Goal: Task Accomplishment & Management: Manage account settings

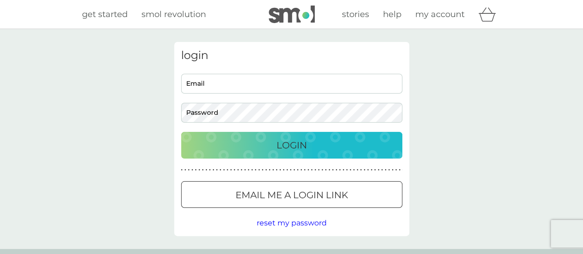
type input "[PERSON_NAME][EMAIL_ADDRESS][PERSON_NAME][DOMAIN_NAME]"
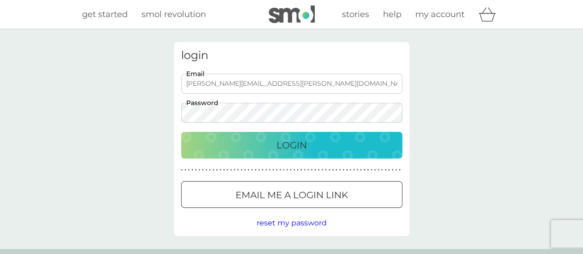
click at [227, 142] on div "Login" at bounding box center [291, 145] width 203 height 15
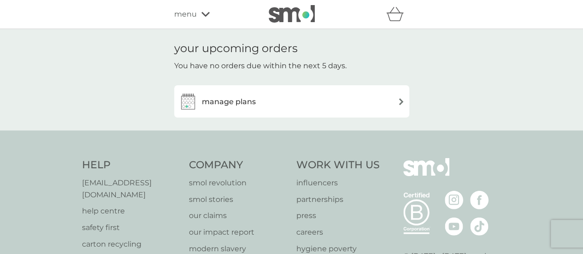
click at [315, 103] on div "manage plans" at bounding box center [292, 101] width 226 height 18
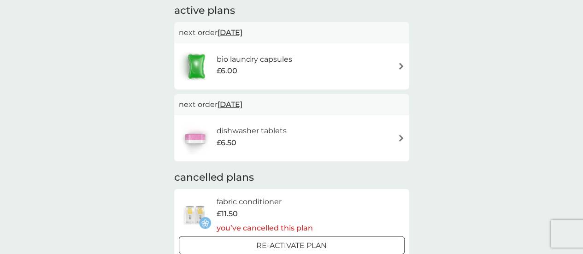
scroll to position [161, 0]
click at [369, 79] on div "bio laundry capsules £6.00" at bounding box center [292, 66] width 226 height 32
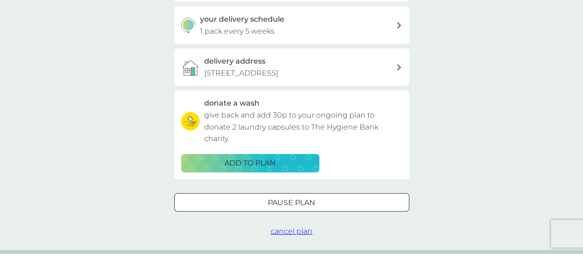
scroll to position [222, 0]
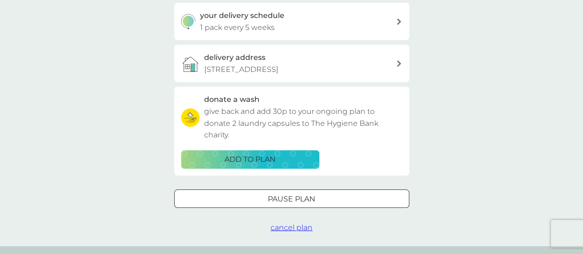
click at [308, 224] on span "cancel plan" at bounding box center [291, 227] width 42 height 9
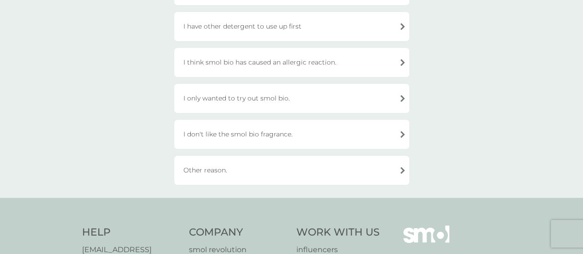
scroll to position [315, 0]
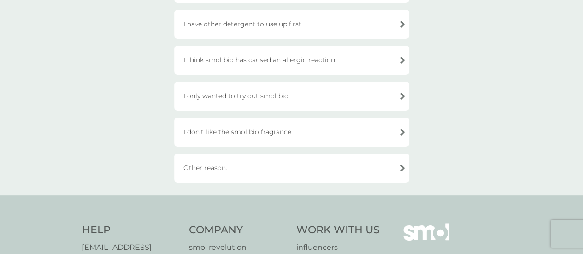
click at [208, 168] on div "Other reason." at bounding box center [291, 167] width 235 height 29
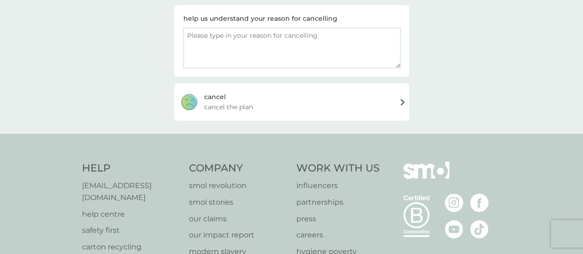
scroll to position [155, 0]
click at [261, 95] on div "[PERSON_NAME] the plan" at bounding box center [291, 103] width 235 height 37
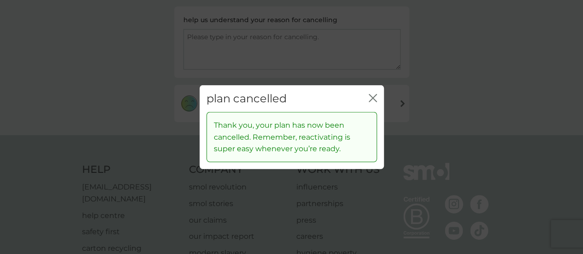
click at [376, 95] on icon "close" at bounding box center [375, 97] width 4 height 7
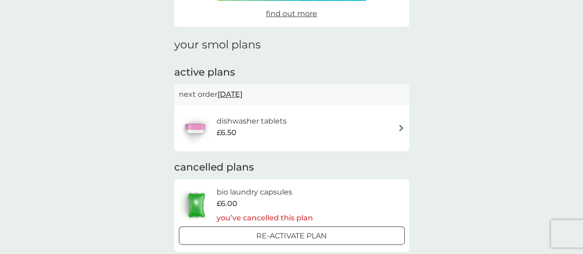
scroll to position [100, 0]
click at [352, 116] on div "dishwasher tablets £6.50" at bounding box center [292, 127] width 226 height 32
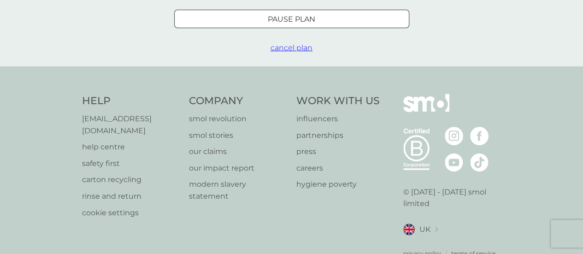
scroll to position [403, 0]
click at [293, 50] on span "cancel plan" at bounding box center [291, 47] width 42 height 9
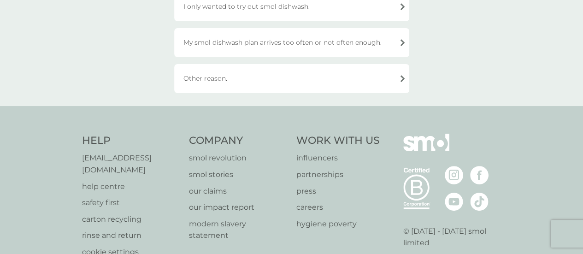
click at [233, 82] on div "Other reason." at bounding box center [291, 78] width 235 height 29
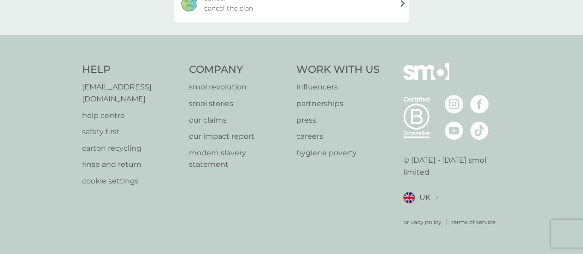
scroll to position [240, 0]
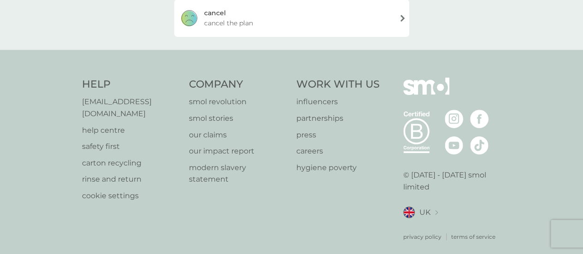
click at [230, 29] on div "[PERSON_NAME] the plan" at bounding box center [291, 18] width 235 height 37
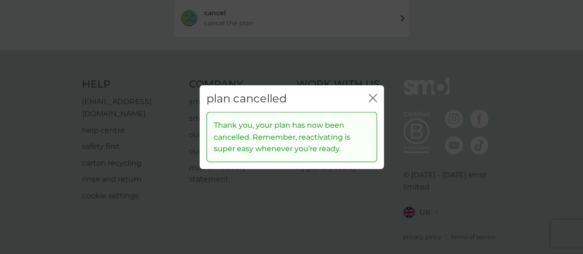
click at [370, 99] on icon "close" at bounding box center [371, 97] width 4 height 7
